Goal: Task Accomplishment & Management: Use online tool/utility

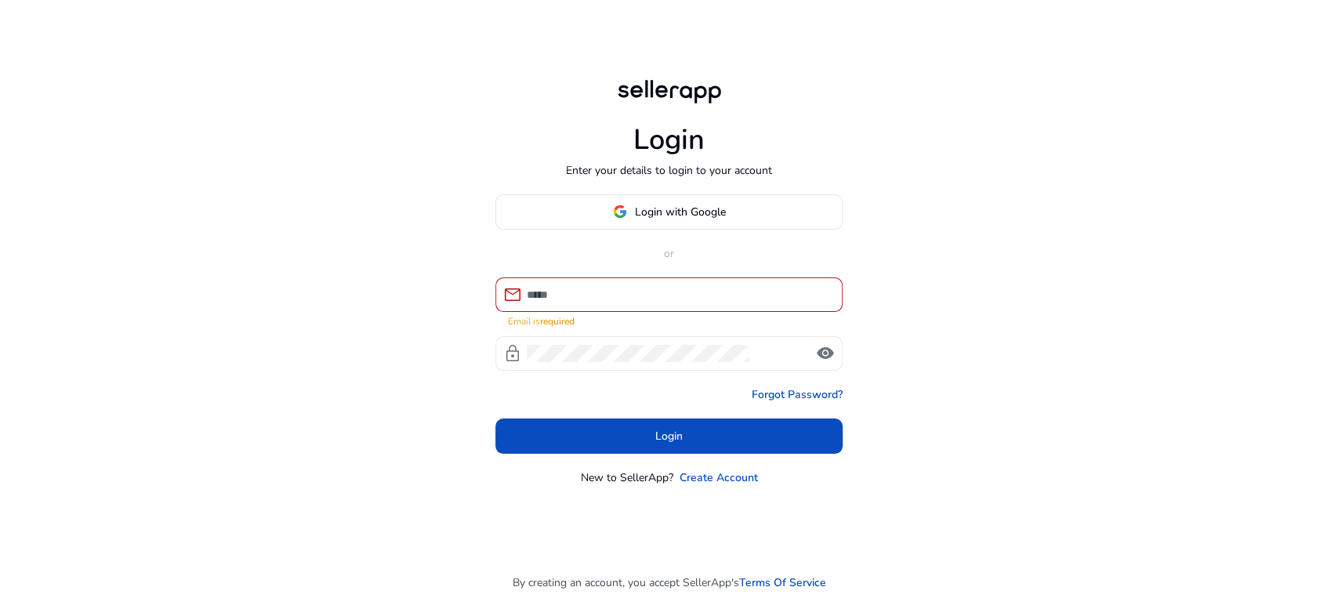
click at [1043, 227] on div "Login Enter your details to login to your account Login with Google or mail Ema…" at bounding box center [669, 302] width 1338 height 605
click at [733, 220] on span at bounding box center [669, 212] width 346 height 38
click at [1056, 96] on div "Login Enter your details to login to your account Login with Google or mail Ema…" at bounding box center [669, 302] width 1338 height 605
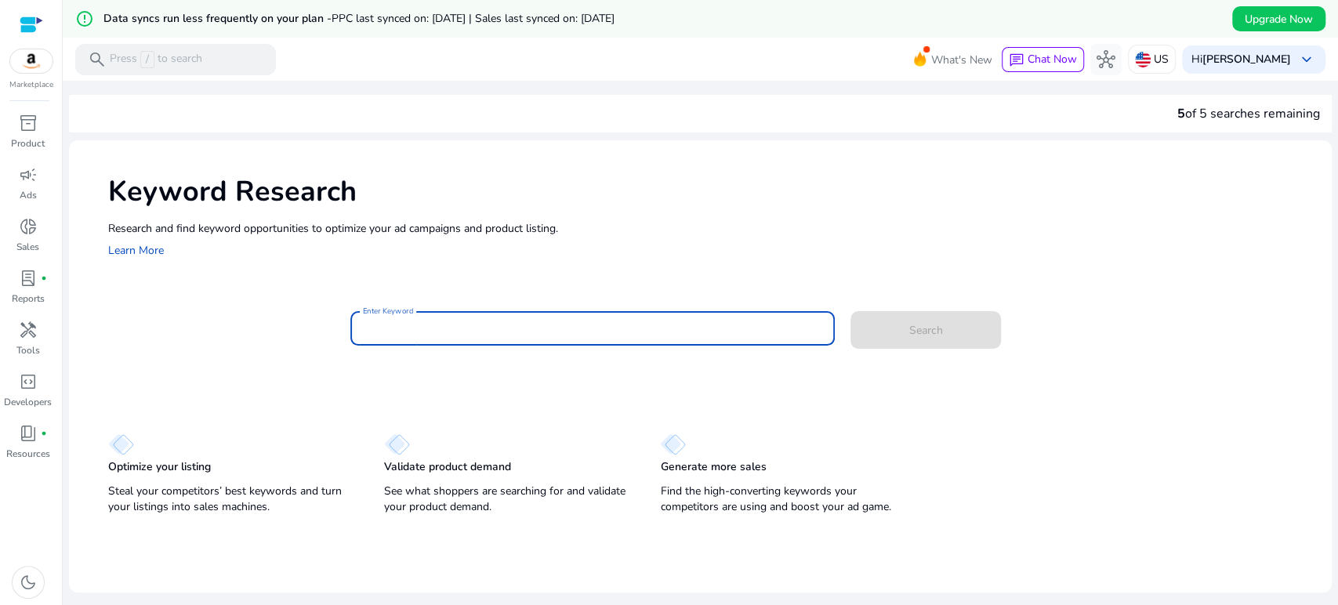
click at [425, 331] on input "Enter Keyword" at bounding box center [592, 328] width 459 height 17
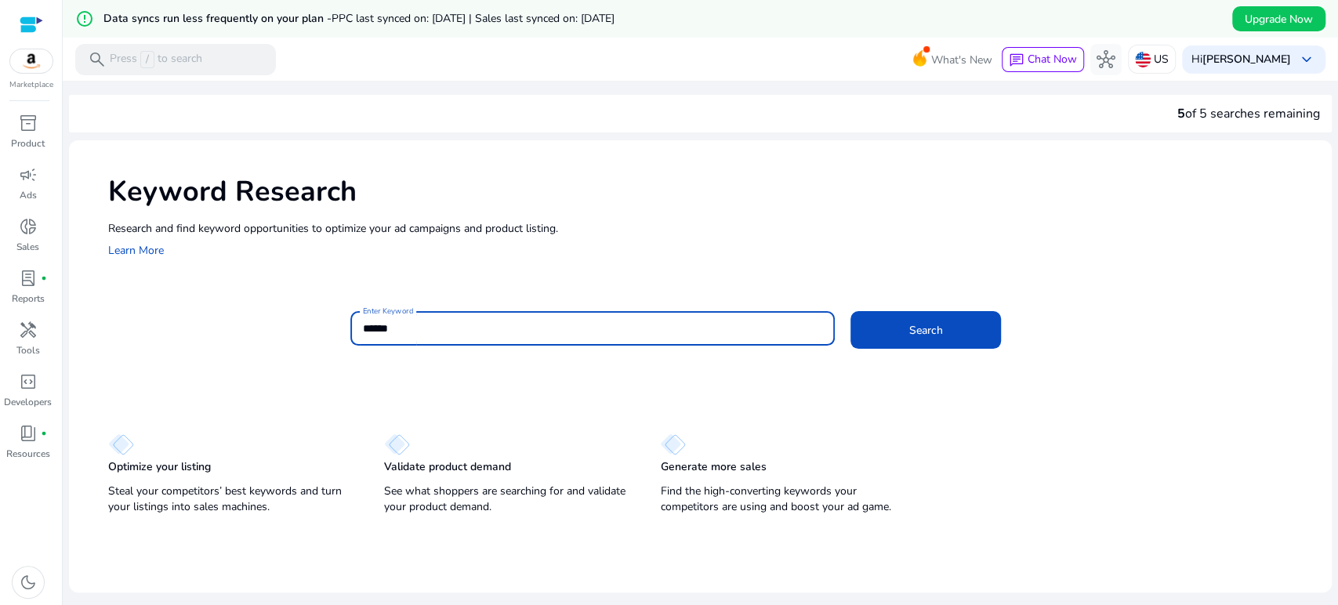
click at [851, 311] on button "Search" at bounding box center [926, 330] width 151 height 38
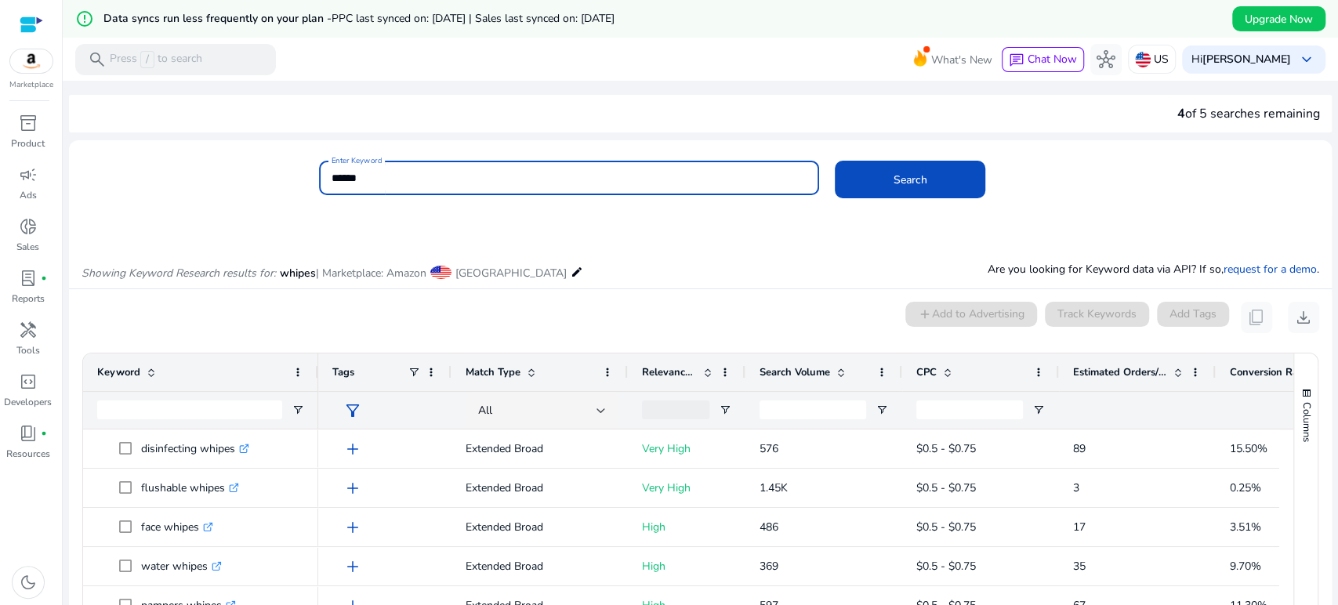
drag, startPoint x: 367, startPoint y: 185, endPoint x: 268, endPoint y: 187, distance: 98.8
click at [268, 187] on div "Enter Keyword ****** Search" at bounding box center [694, 186] width 1251 height 51
paste input
type input "*****"
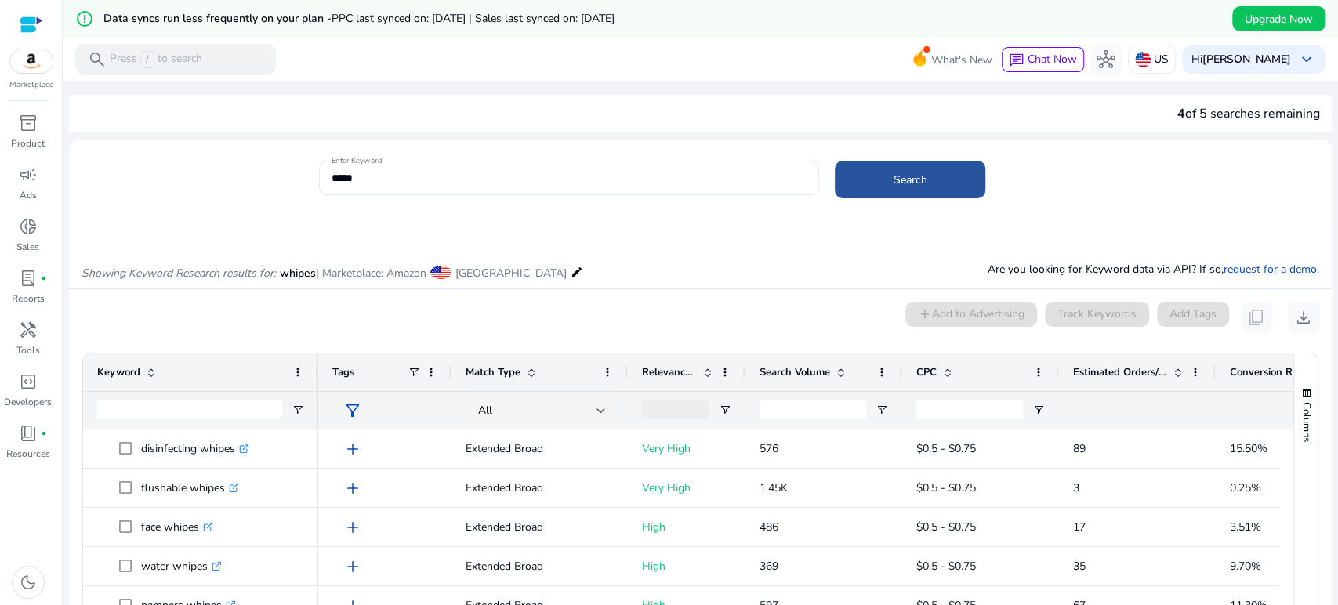
click at [916, 172] on span "Search" at bounding box center [911, 180] width 34 height 16
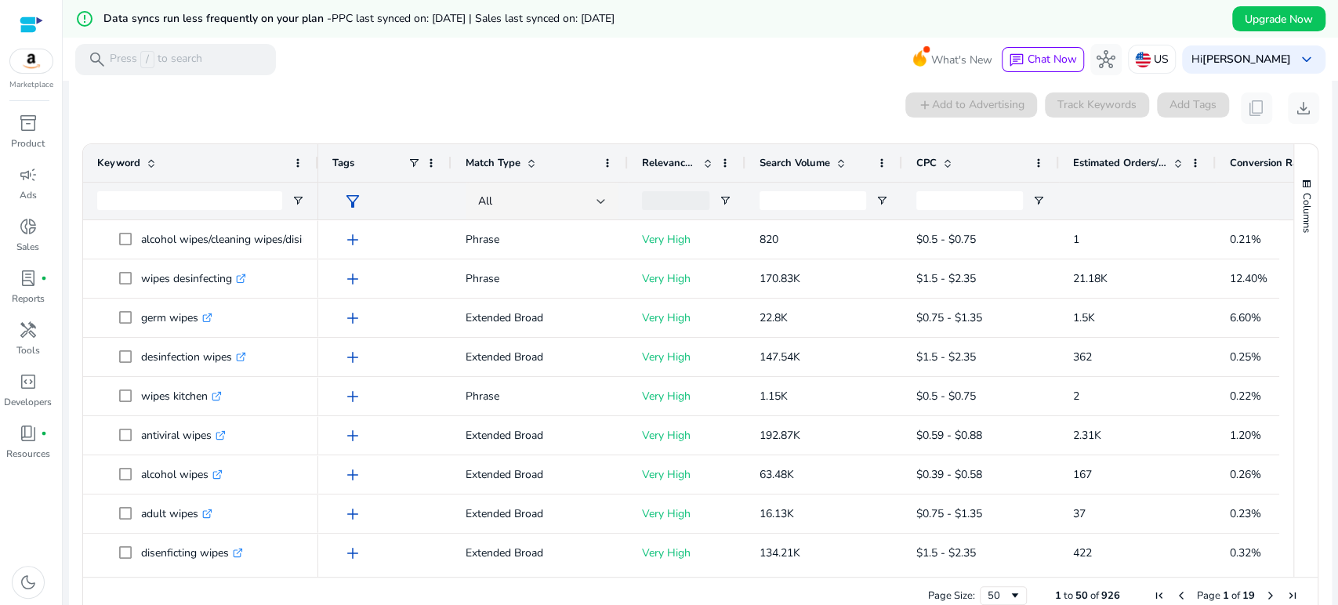
scroll to position [224, 0]
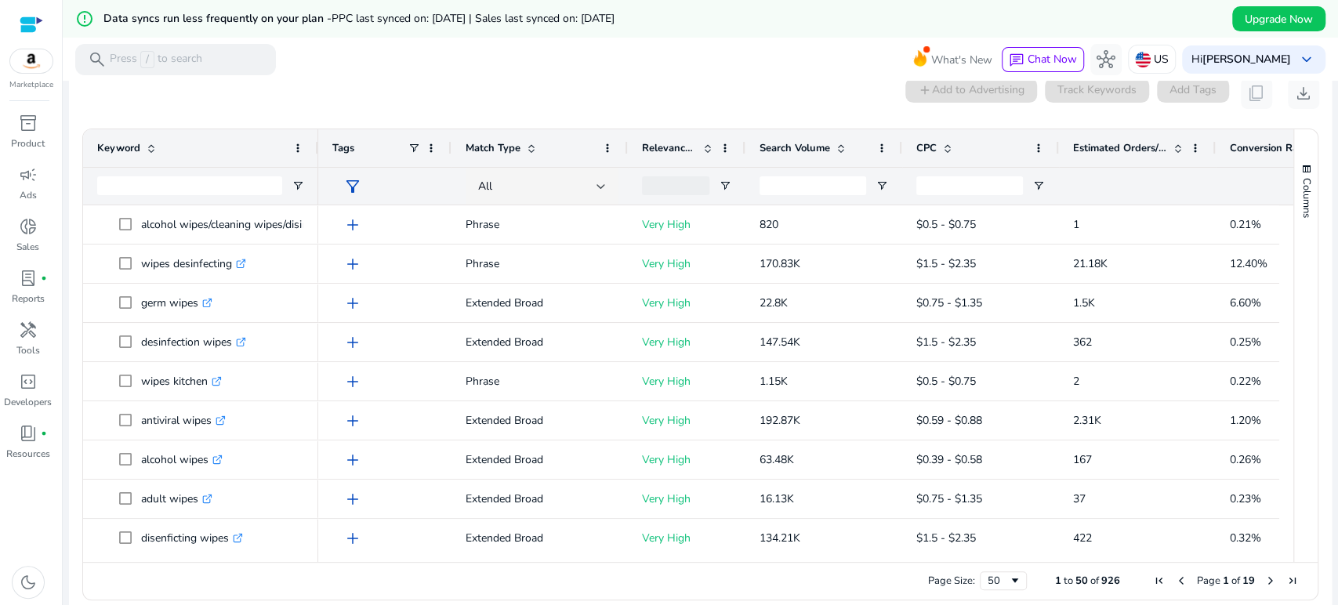
click at [503, 143] on span "Match Type" at bounding box center [493, 148] width 55 height 14
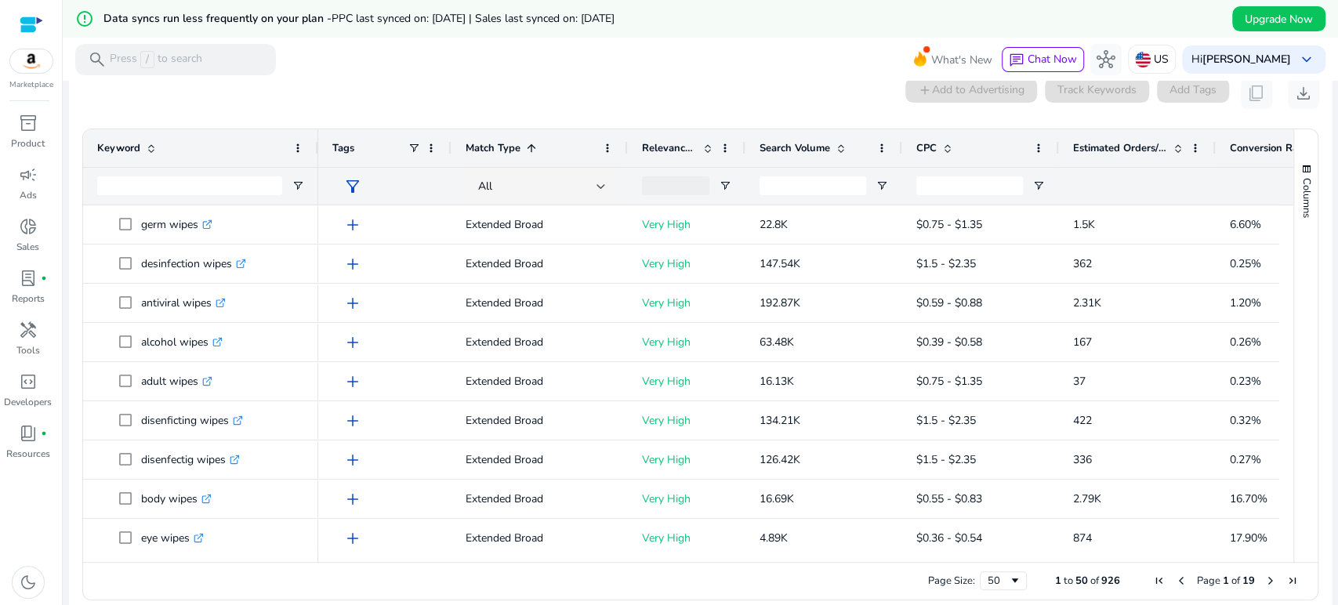
click at [503, 143] on span "Match Type" at bounding box center [493, 148] width 55 height 14
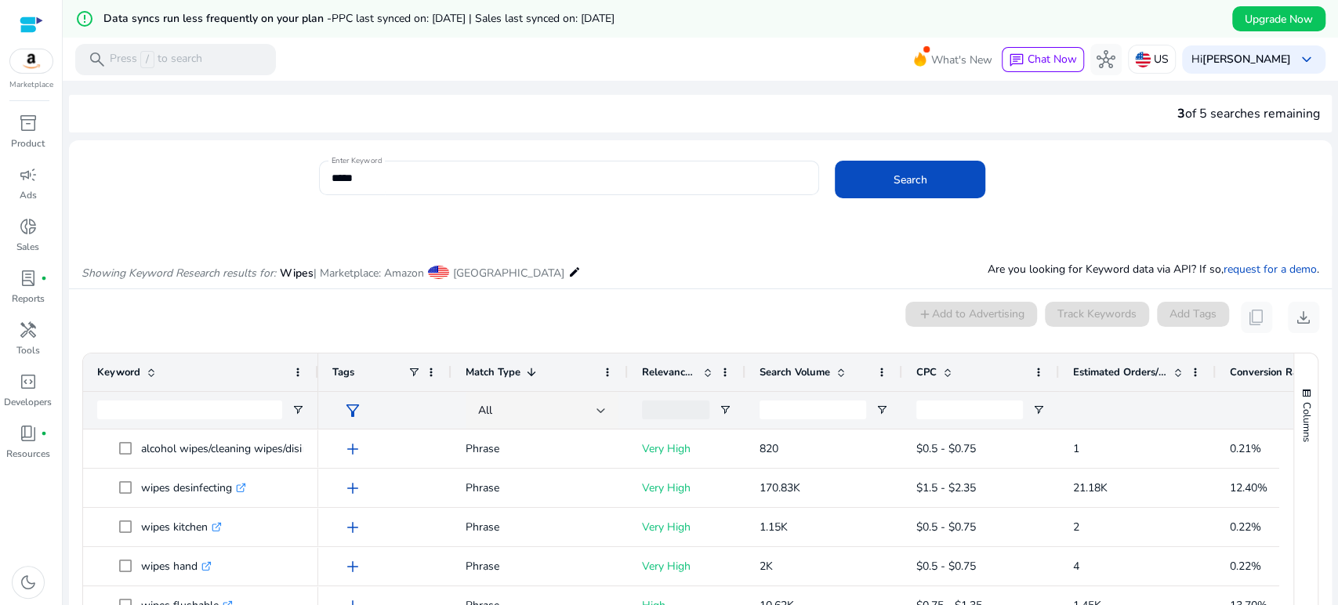
scroll to position [239, 0]
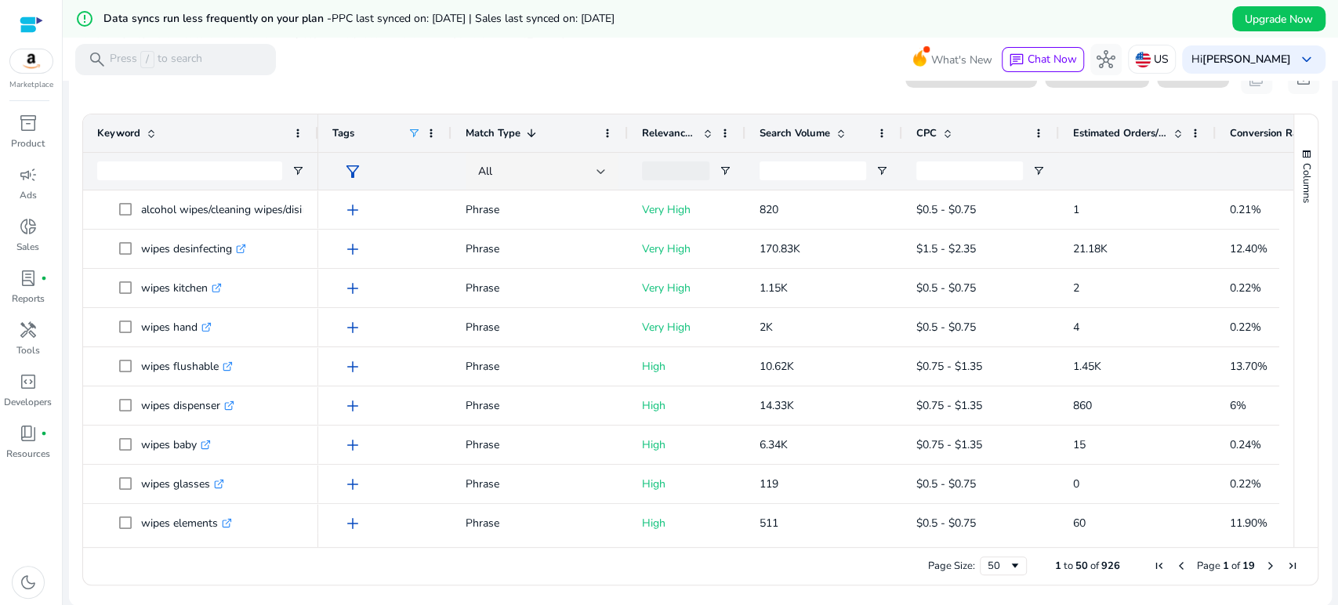
click at [418, 128] on span at bounding box center [414, 133] width 13 height 13
click at [514, 94] on mat-card "0 keyword(s) selected add Add to Advertising Track Keywords Add Tags content_co…" at bounding box center [700, 328] width 1263 height 556
click at [486, 138] on span "Match Type" at bounding box center [493, 133] width 55 height 14
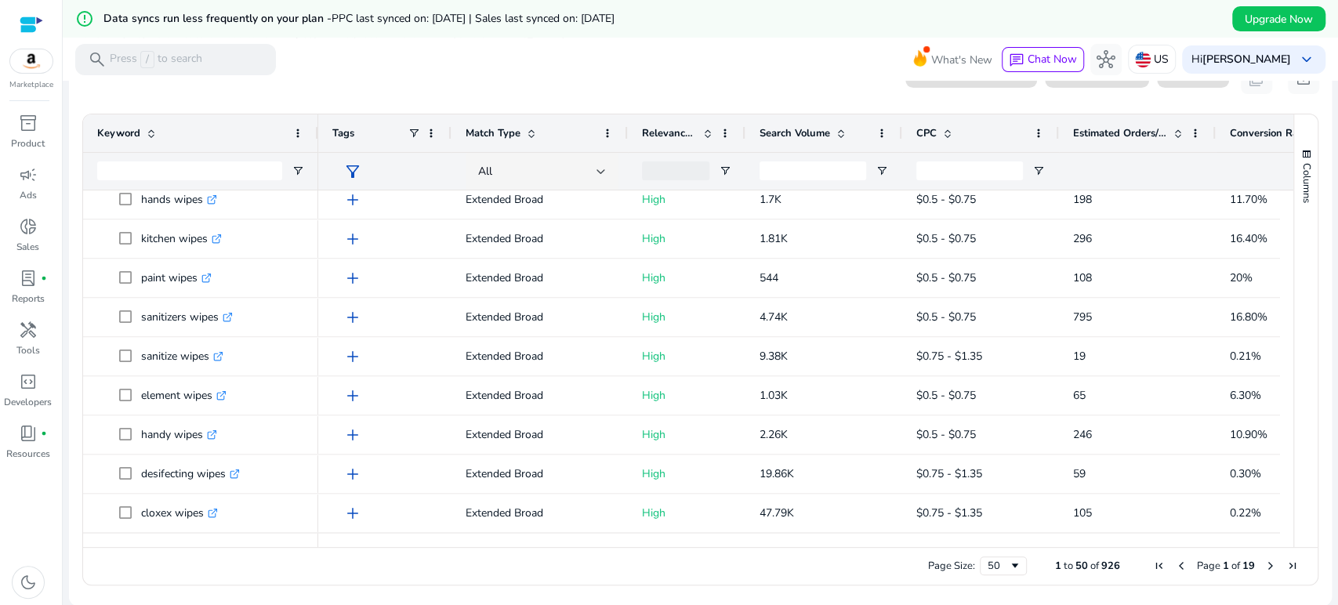
scroll to position [0, 0]
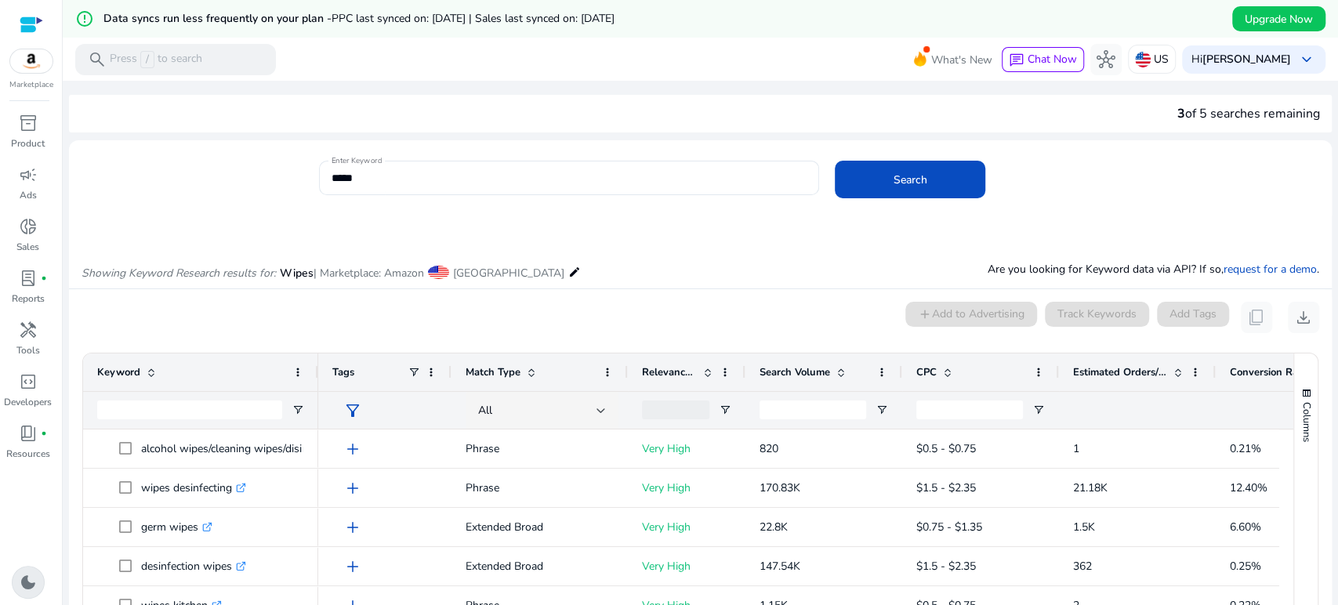
drag, startPoint x: 38, startPoint y: 585, endPoint x: 384, endPoint y: 294, distance: 452.4
click at [38, 585] on div "dark_mode" at bounding box center [28, 582] width 33 height 33
